Goal: Task Accomplishment & Management: Manage account settings

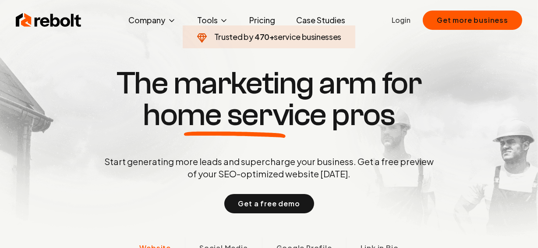
click at [394, 23] on link "Login" at bounding box center [401, 20] width 19 height 11
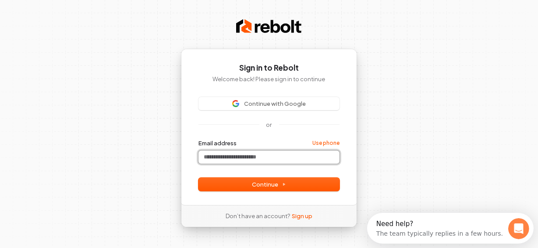
click at [253, 164] on input "Email address" at bounding box center [269, 156] width 141 height 13
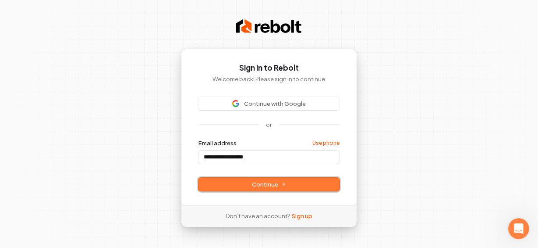
click at [258, 188] on span "Continue" at bounding box center [269, 184] width 34 height 8
type input "**********"
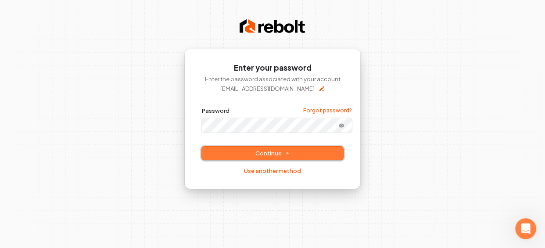
click at [282, 157] on span "Continue" at bounding box center [272, 153] width 34 height 8
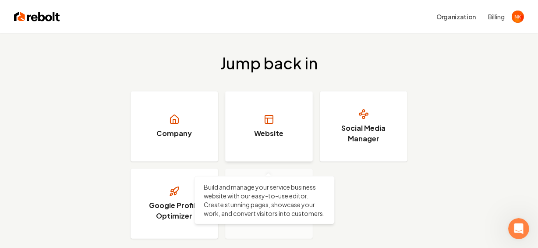
click at [276, 139] on h3 "Website" at bounding box center [269, 133] width 29 height 11
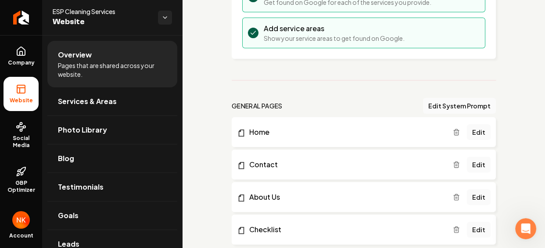
scroll to position [182, 0]
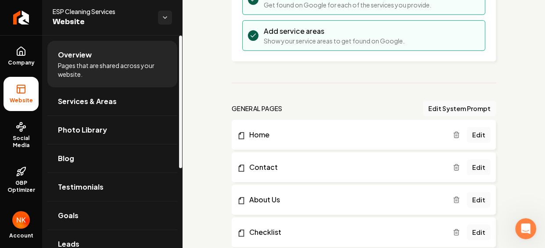
click at [25, 216] on img "Open user button" at bounding box center [21, 220] width 18 height 18
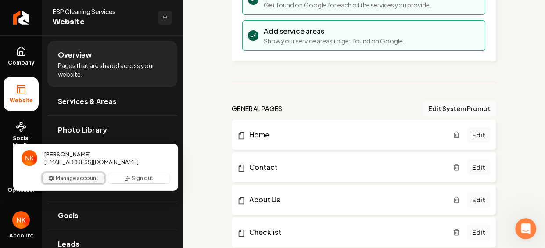
click at [82, 183] on button "Manage account" at bounding box center [74, 178] width 62 height 11
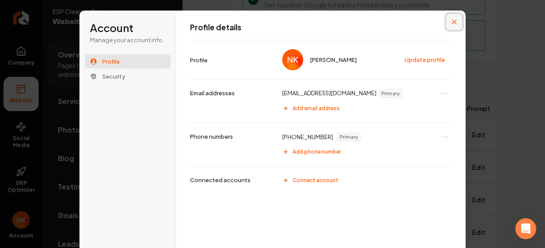
click at [456, 24] on icon "Close modal" at bounding box center [453, 21] width 5 height 5
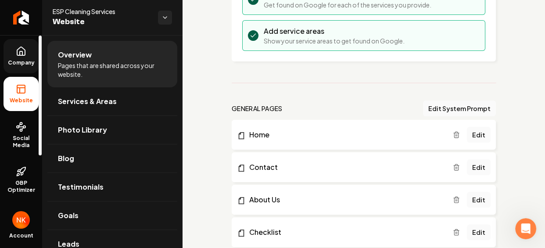
click at [28, 64] on span "Company" at bounding box center [21, 62] width 34 height 7
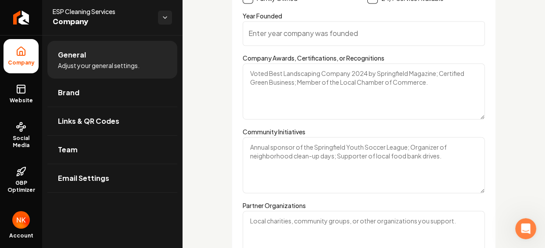
scroll to position [1259, 0]
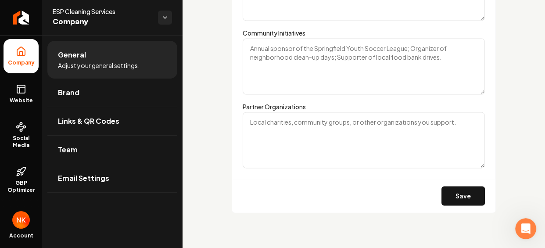
scroll to position [1452, 0]
click at [449, 192] on button "Save" at bounding box center [462, 195] width 43 height 19
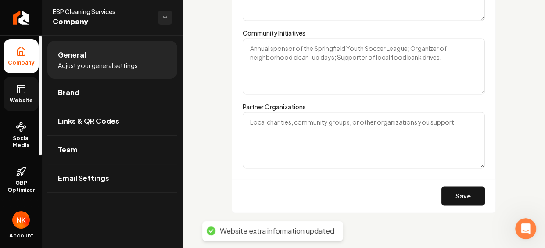
click at [23, 94] on icon at bounding box center [21, 89] width 11 height 11
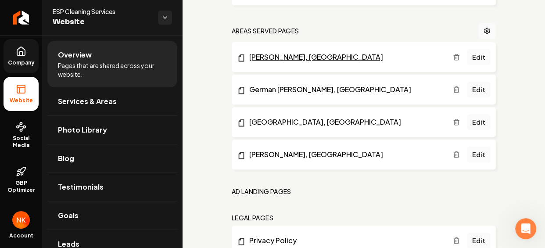
scroll to position [620, 0]
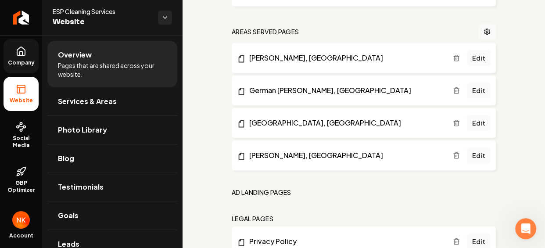
click at [483, 35] on icon "Main content area" at bounding box center [486, 31] width 7 height 7
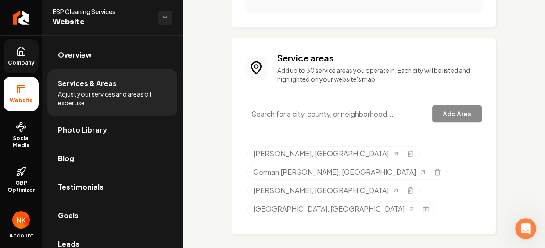
scroll to position [434, 0]
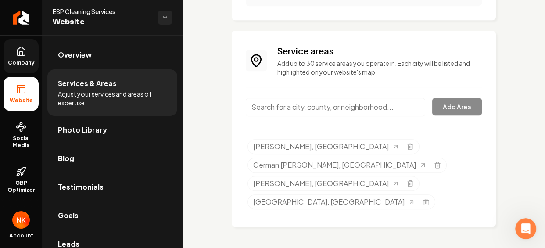
click at [446, 127] on div "Add Area" at bounding box center [364, 112] width 236 height 29
click at [439, 127] on div "Add Area" at bounding box center [364, 112] width 236 height 29
click at [343, 116] on input "Main content area" at bounding box center [335, 107] width 179 height 18
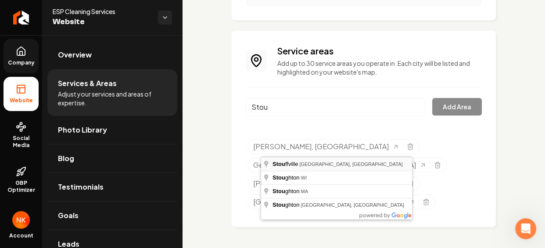
type input "Stouffville, ON, Canada"
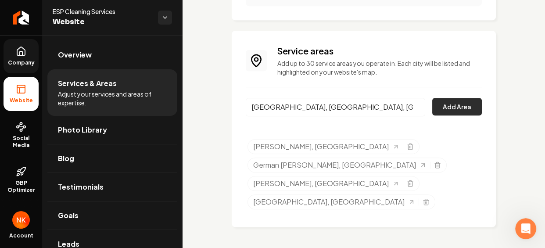
click at [441, 115] on button "Add Area" at bounding box center [457, 107] width 50 height 18
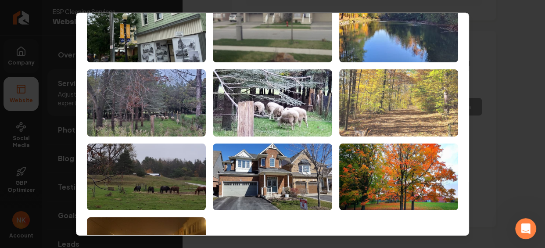
scroll to position [0, 0]
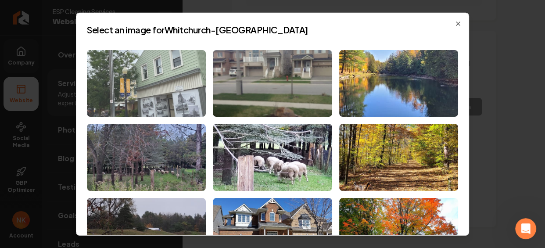
click at [171, 82] on img at bounding box center [146, 83] width 119 height 67
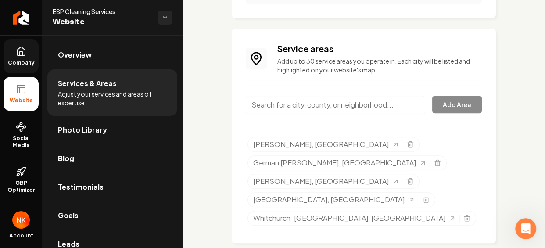
click at [342, 114] on input "Main content area" at bounding box center [335, 105] width 179 height 18
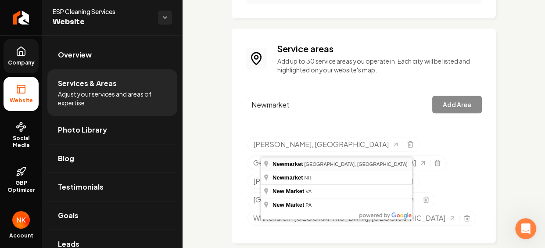
type input "Newmarket, ON, Canada"
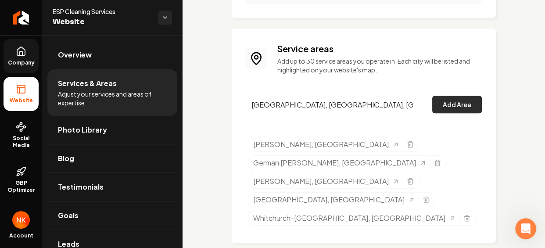
click at [441, 113] on button "Add Area" at bounding box center [457, 105] width 50 height 18
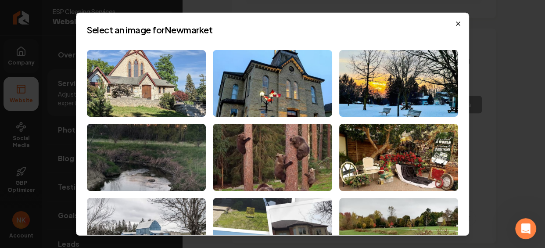
click at [461, 22] on icon "button" at bounding box center [457, 23] width 7 height 7
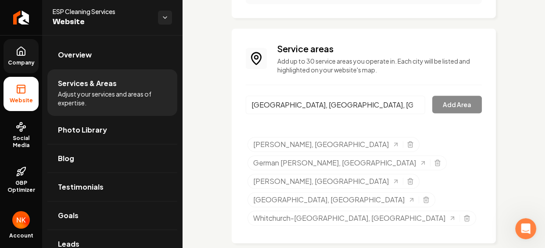
click at [449, 125] on div "Newmarket, ON, Canada Add Area" at bounding box center [364, 110] width 236 height 29
click at [445, 125] on div "Newmarket, ON, Canada Add Area" at bounding box center [364, 110] width 236 height 29
click at [437, 125] on div "Newmarket, ON, Canada Add Area" at bounding box center [364, 110] width 236 height 29
click at [432, 125] on div "Newmarket, ON, Canada Add Area" at bounding box center [364, 110] width 236 height 29
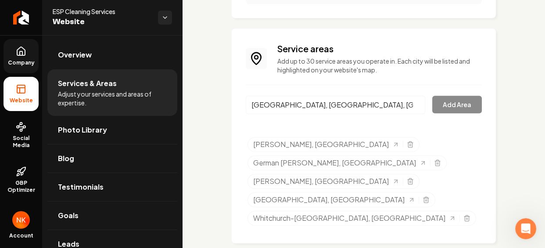
click at [388, 114] on input "Newmarket, ON, Canada" at bounding box center [335, 105] width 179 height 18
click at [437, 125] on div "Newmarket, ON, Canada Add Area" at bounding box center [364, 110] width 236 height 29
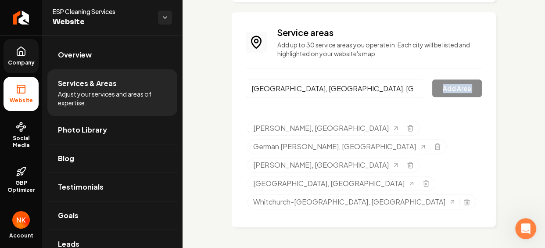
scroll to position [446, 0]
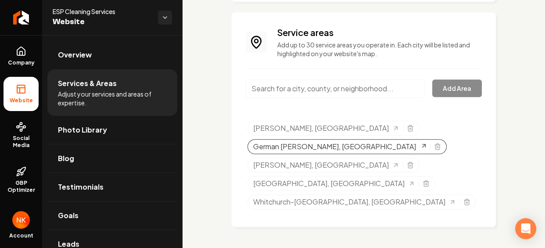
scroll to position [460, 0]
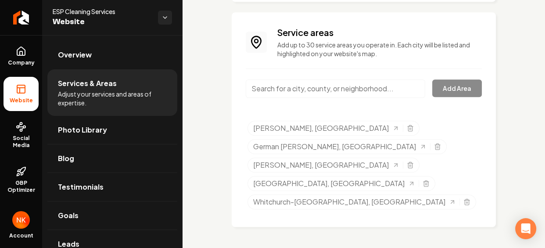
click at [327, 98] on input "Main content area" at bounding box center [335, 88] width 179 height 18
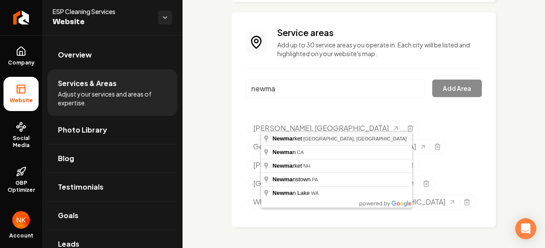
type input "Newmarket, ON, Canada"
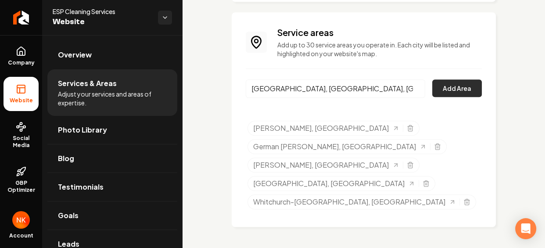
click at [438, 97] on button "Add Area" at bounding box center [457, 88] width 50 height 18
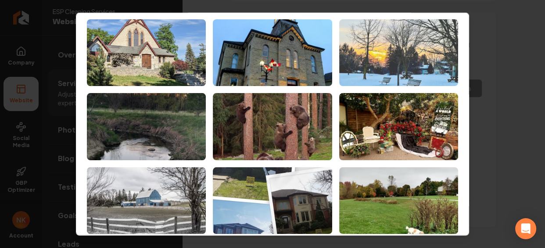
scroll to position [0, 0]
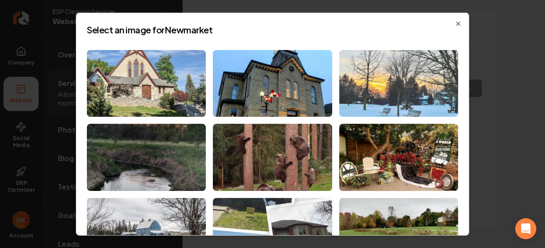
click at [431, 105] on img at bounding box center [398, 83] width 119 height 67
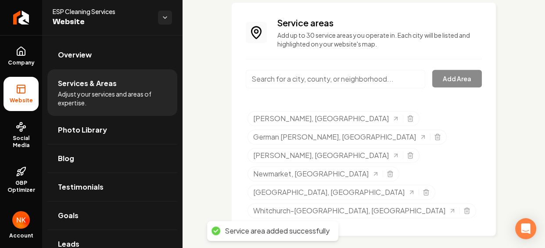
click at [283, 88] on input "Main content area" at bounding box center [335, 79] width 179 height 18
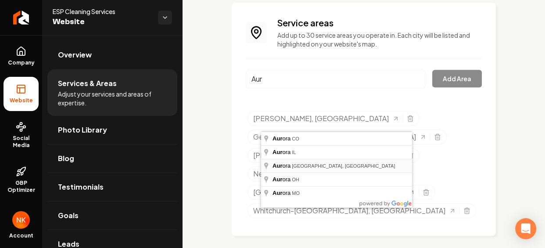
type input "Aurora, ON, Canada"
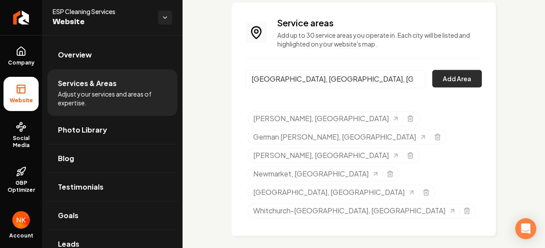
click at [436, 87] on button "Add Area" at bounding box center [457, 79] width 50 height 18
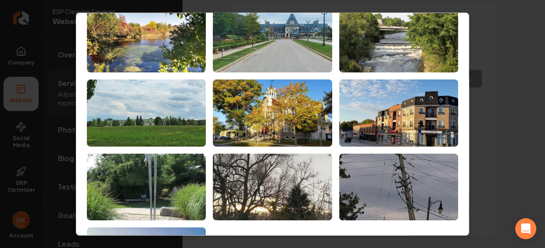
scroll to position [18, 0]
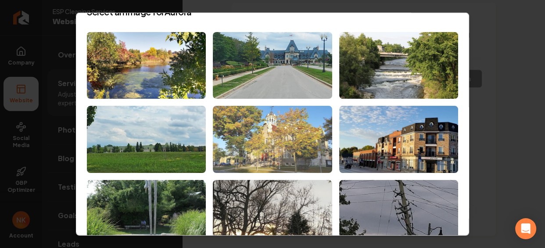
click at [279, 132] on img at bounding box center [272, 139] width 119 height 67
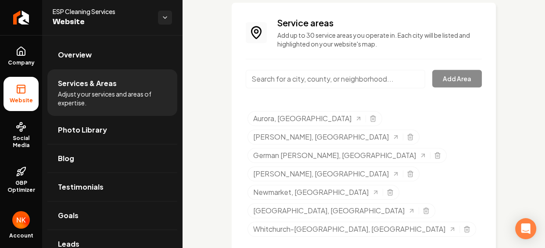
click at [299, 88] on input "Main content area" at bounding box center [335, 79] width 179 height 18
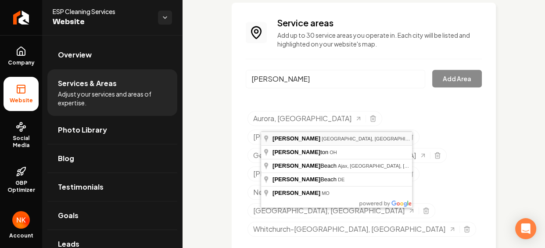
type input "Pickering, ON, Canada"
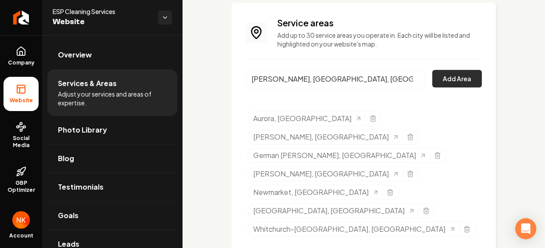
click at [456, 87] on button "Add Area" at bounding box center [457, 79] width 50 height 18
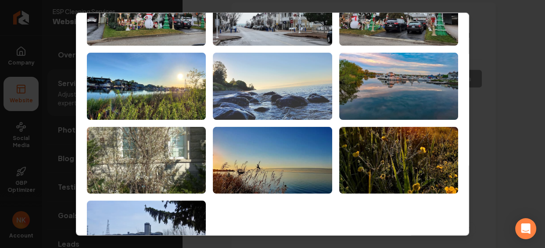
scroll to position [71, 0]
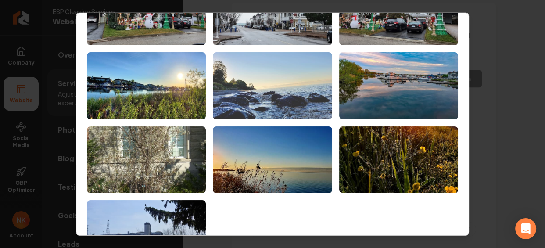
click at [259, 171] on img at bounding box center [272, 159] width 119 height 67
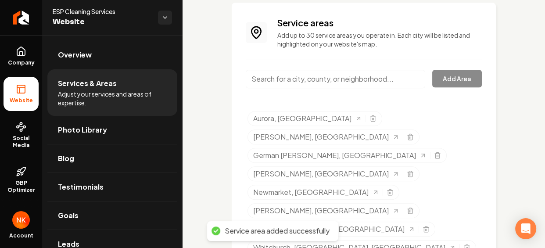
click at [330, 88] on input "Main content area" at bounding box center [335, 79] width 179 height 18
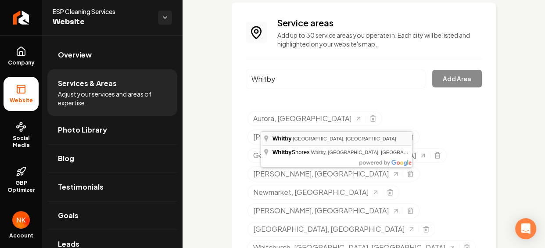
type input "Whitby, ON, Canada"
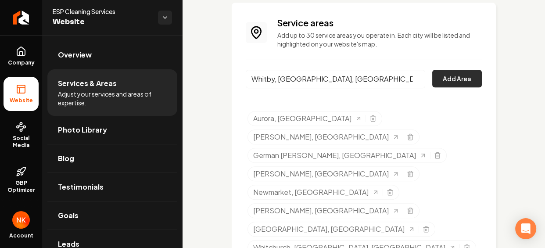
click at [443, 87] on button "Add Area" at bounding box center [457, 79] width 50 height 18
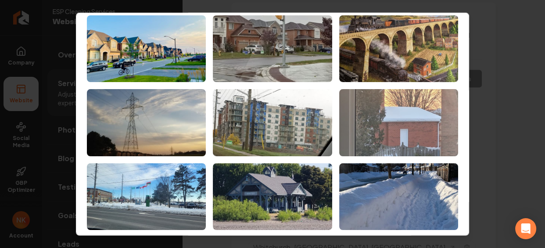
scroll to position [33, 0]
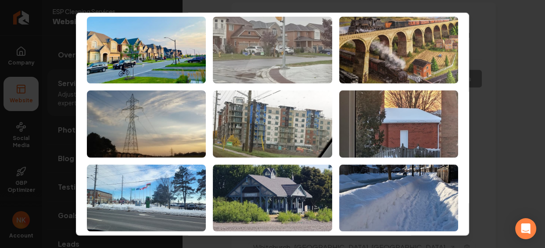
click at [241, 46] on img at bounding box center [272, 49] width 119 height 67
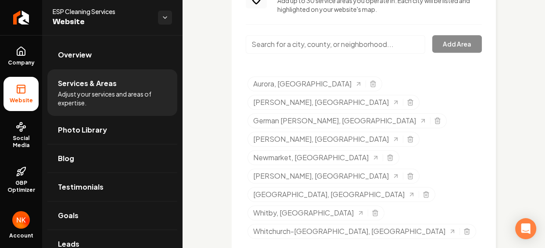
scroll to position [502, 0]
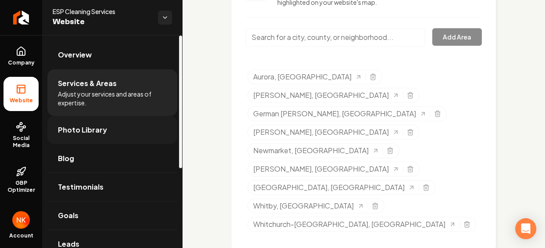
click at [103, 135] on span "Photo Library" at bounding box center [82, 130] width 49 height 11
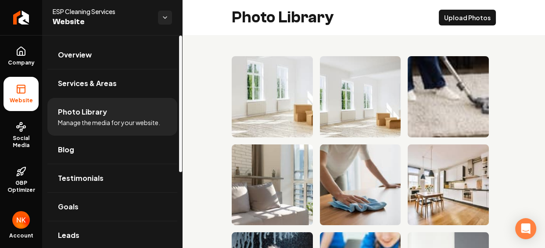
click at [109, 30] on div "ESP Cleaning Services Website" at bounding box center [112, 17] width 140 height 35
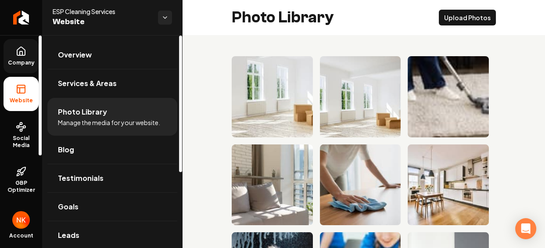
click at [28, 61] on link "Company" at bounding box center [21, 56] width 35 height 34
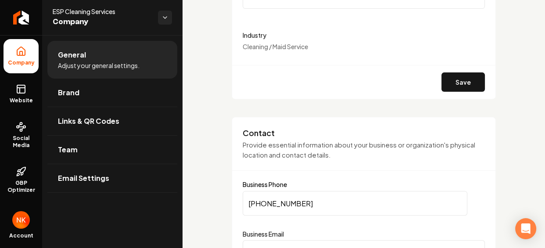
scroll to position [284, 0]
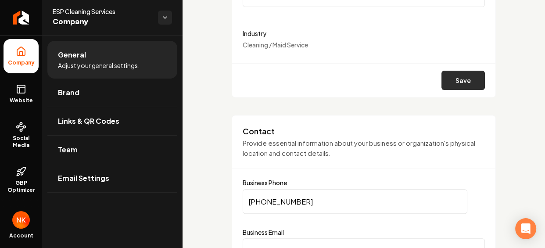
click at [453, 90] on button "Save" at bounding box center [462, 80] width 43 height 19
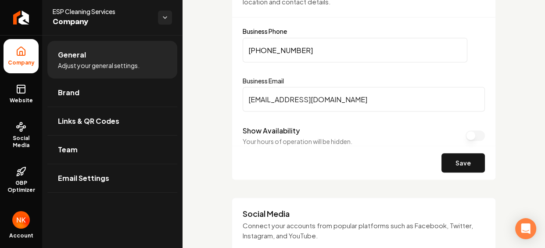
scroll to position [442, 0]
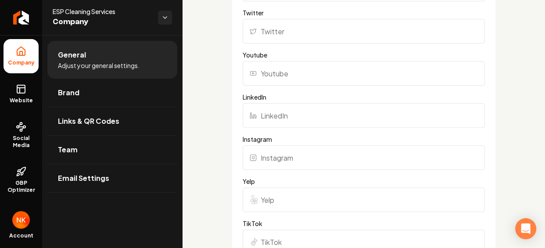
scroll to position [722, 0]
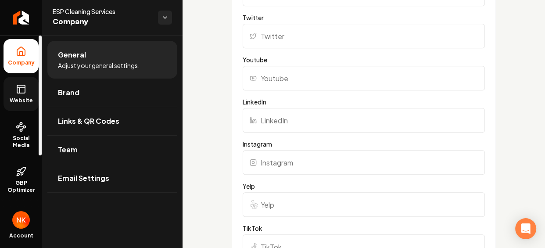
click at [18, 93] on rect at bounding box center [21, 89] width 8 height 8
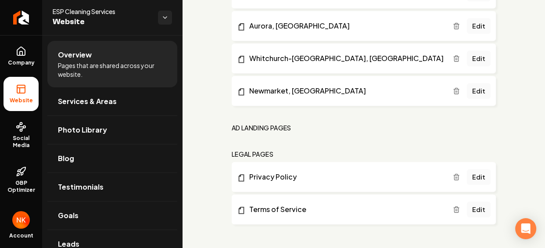
scroll to position [913, 0]
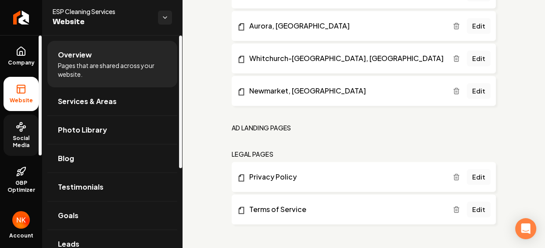
click at [19, 148] on link "Social Media" at bounding box center [21, 134] width 35 height 41
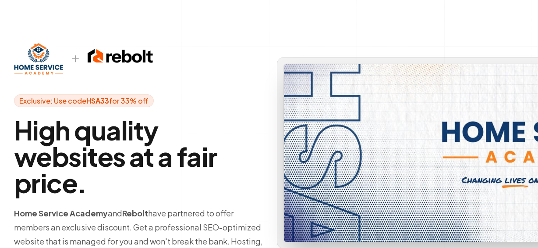
scroll to position [40, 0]
